Goal: Task Accomplishment & Management: Use online tool/utility

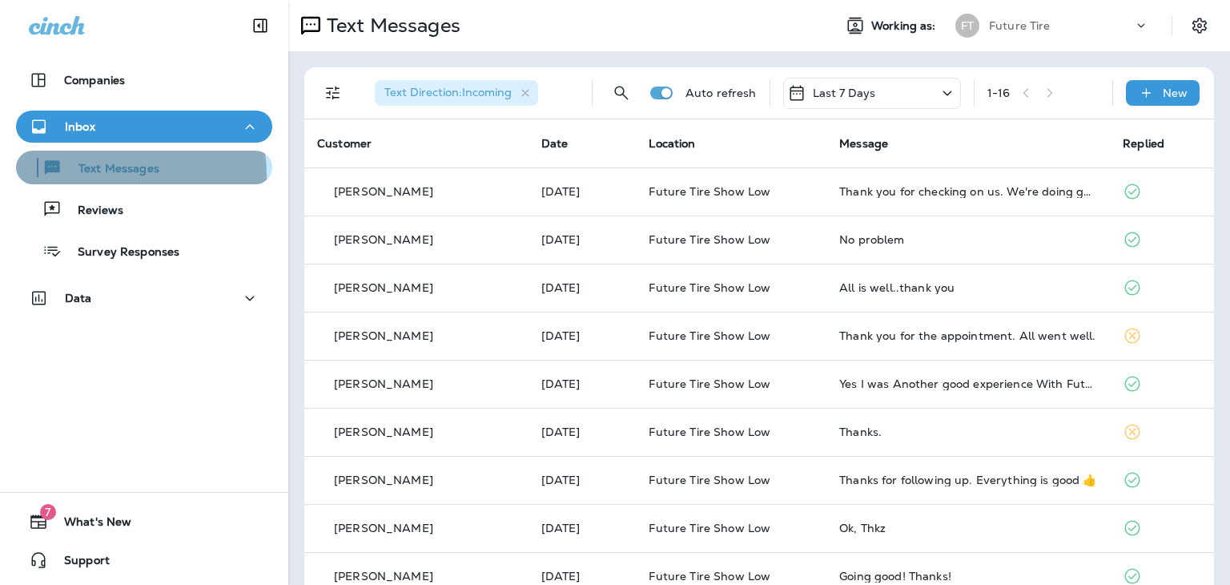
click at [96, 175] on p "Text Messages" at bounding box center [110, 169] width 97 height 15
click at [100, 170] on p "Text Messages" at bounding box center [110, 169] width 97 height 15
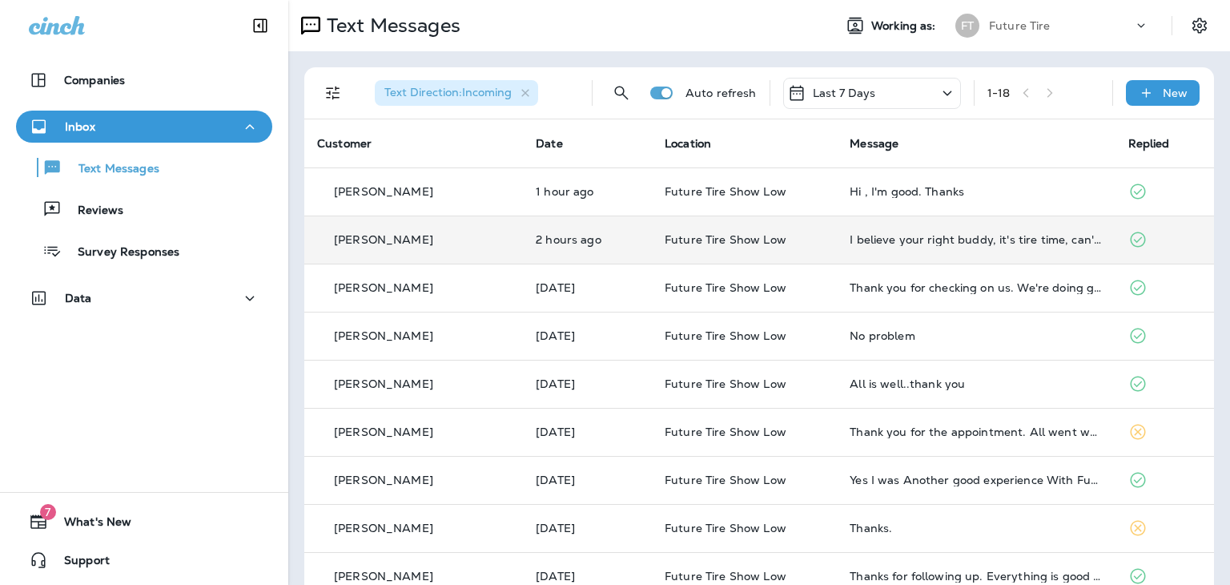
click at [373, 233] on p "Joey May" at bounding box center [383, 239] width 99 height 13
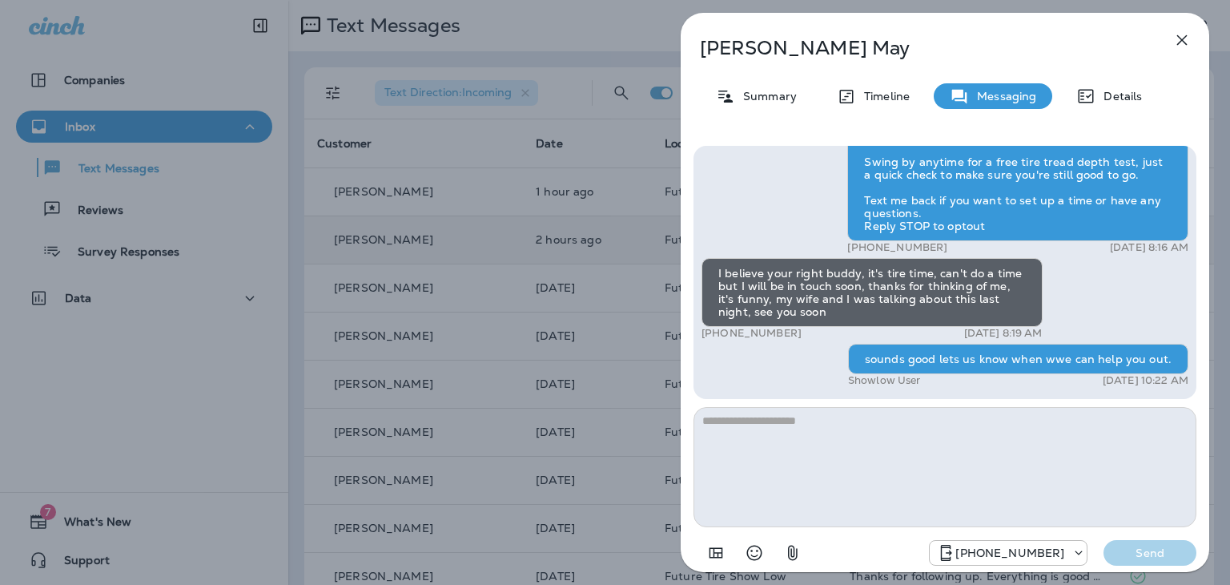
scroll to position [-58, 0]
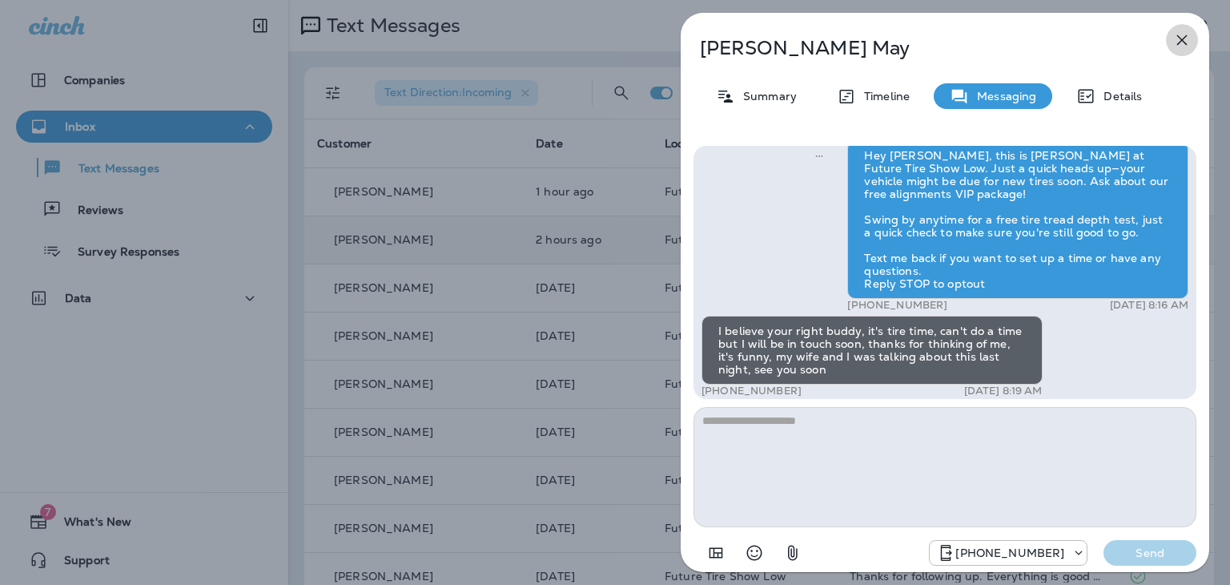
click at [1185, 33] on icon "button" at bounding box center [1181, 39] width 19 height 19
